Goal: Task Accomplishment & Management: Manage account settings

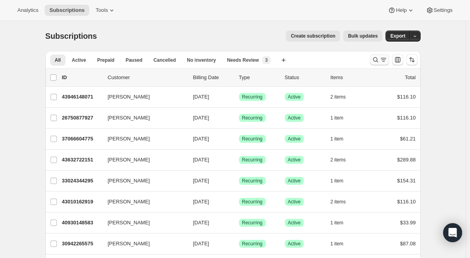
click at [376, 59] on icon "Search and filter results" at bounding box center [376, 60] width 8 height 8
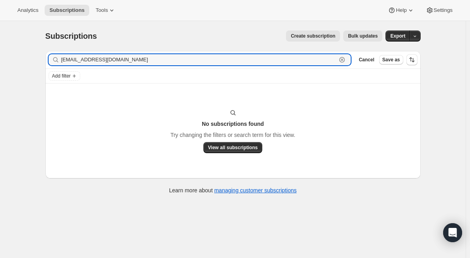
drag, startPoint x: 265, startPoint y: 58, endPoint x: 11, endPoint y: 65, distance: 253.8
click at [11, 65] on div "Subscriptions. This page is ready Subscriptions Create subscription Bulk update…" at bounding box center [233, 150] width 466 height 258
paste input "[EMAIL_ADDRESS]"
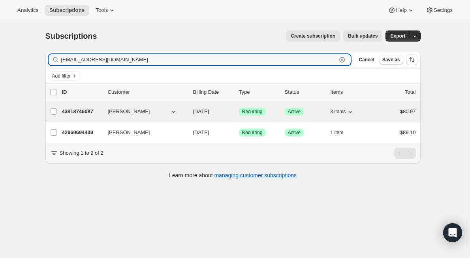
type input "[EMAIL_ADDRESS][DOMAIN_NAME]"
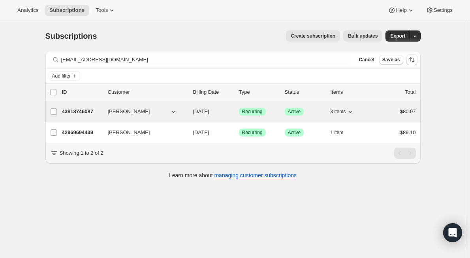
click at [95, 114] on p "43818746087" at bounding box center [82, 111] width 40 height 8
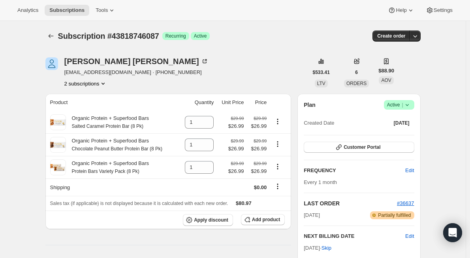
click at [409, 106] on icon at bounding box center [407, 105] width 8 height 8
click at [398, 135] on span "Cancel subscription" at bounding box center [401, 134] width 45 height 6
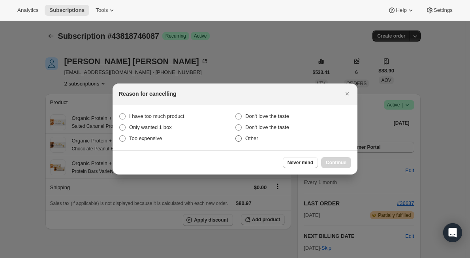
click at [240, 138] on span ":rcf:" at bounding box center [239, 138] width 6 height 6
click at [236, 136] on input "Other" at bounding box center [236, 135] width 0 height 0
radio input "true"
click at [333, 160] on span "Continue" at bounding box center [336, 162] width 21 height 6
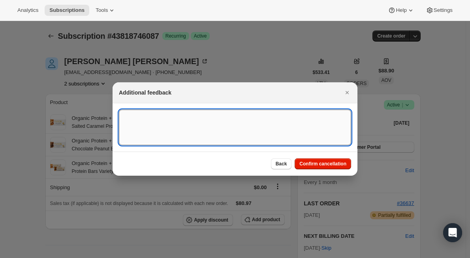
click at [253, 129] on textarea ":rcf:" at bounding box center [235, 127] width 232 height 36
type textarea "customer request"
click at [345, 162] on span "Confirm cancellation" at bounding box center [323, 163] width 47 height 6
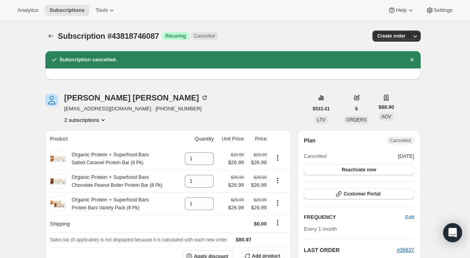
click at [89, 121] on button "2 subscriptions" at bounding box center [85, 120] width 43 height 8
click at [96, 134] on span "42969694439" at bounding box center [87, 135] width 55 height 8
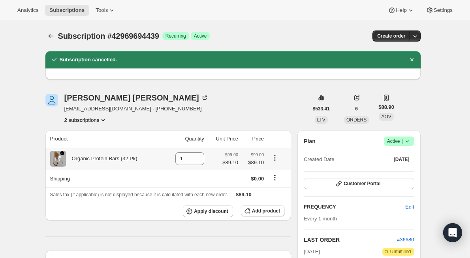
scroll to position [40, 0]
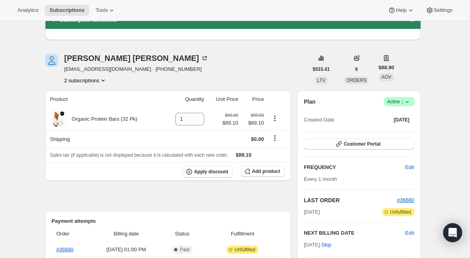
click at [411, 100] on icon at bounding box center [407, 102] width 8 height 8
click at [400, 130] on span "Cancel subscription" at bounding box center [401, 131] width 45 height 6
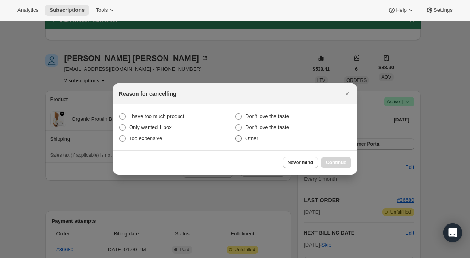
click at [237, 137] on span ":ril:" at bounding box center [239, 138] width 6 height 6
click at [236, 136] on input "Other" at bounding box center [236, 135] width 0 height 0
radio input "true"
click at [336, 166] on button "Continue" at bounding box center [336, 162] width 30 height 11
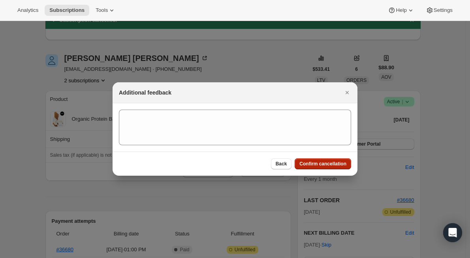
click at [315, 166] on span "Confirm cancellation" at bounding box center [323, 163] width 47 height 6
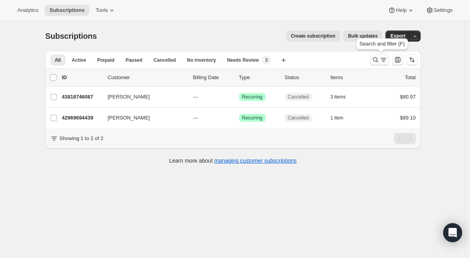
click at [375, 57] on icon "Search and filter results" at bounding box center [376, 60] width 8 height 8
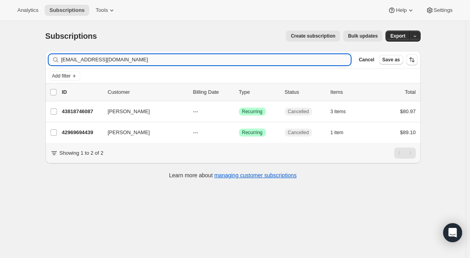
click at [89, 57] on input "[EMAIL_ADDRESS][DOMAIN_NAME]" at bounding box center [206, 59] width 290 height 11
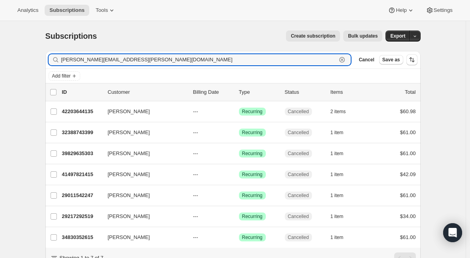
drag, startPoint x: 53, startPoint y: 61, endPoint x: -7, endPoint y: 55, distance: 60.0
click at [0, 55] on html "Analytics Subscriptions Tools Help Settings Skip to content Subscriptions. This…" at bounding box center [235, 129] width 470 height 258
paste input "ekflanagan"
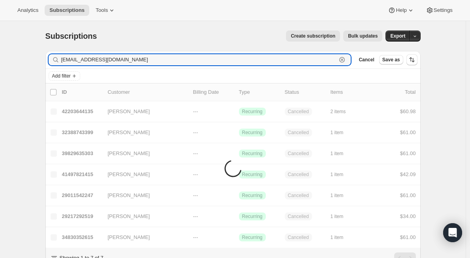
type input "[EMAIL_ADDRESS][DOMAIN_NAME]"
